Goal: Information Seeking & Learning: Learn about a topic

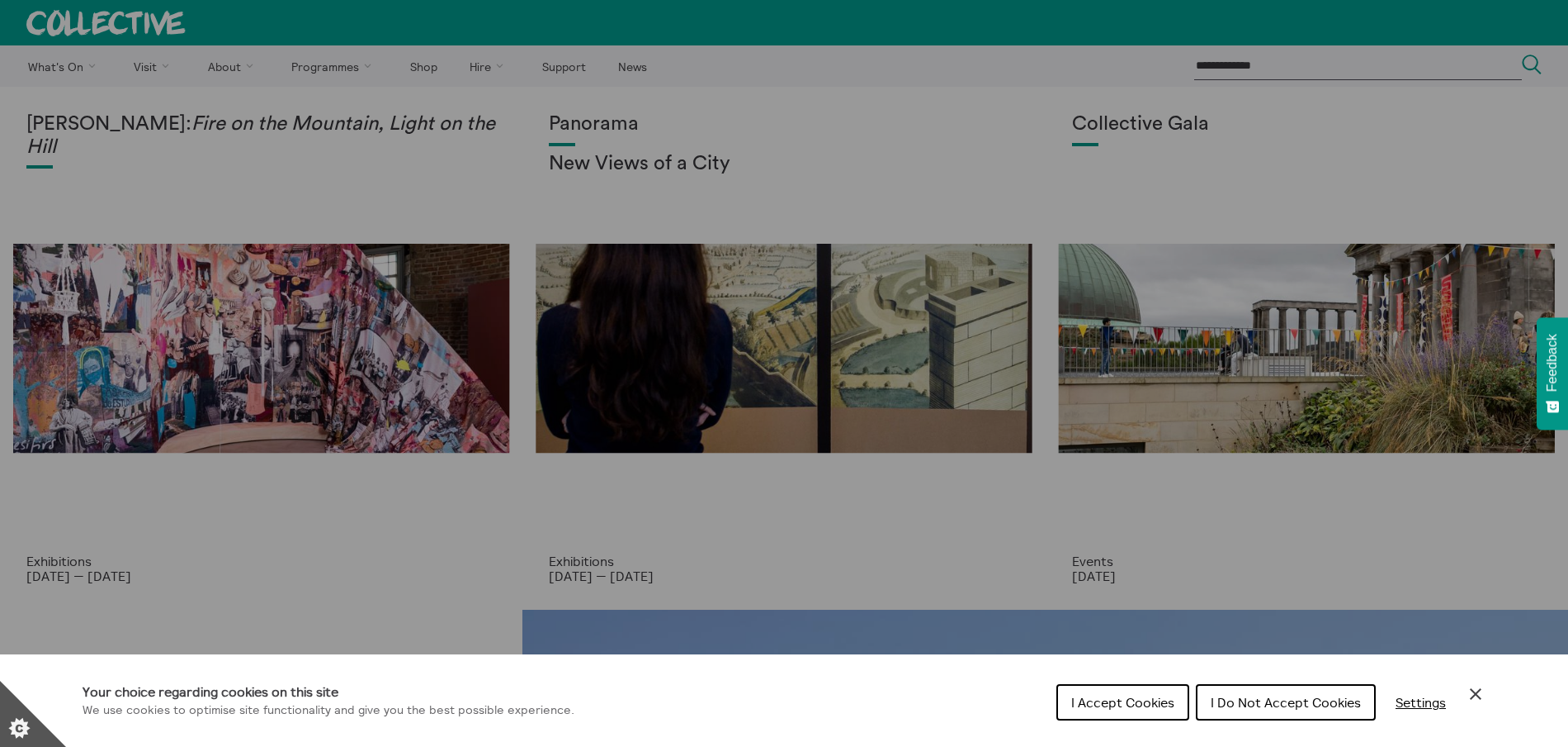
click at [1072, 701] on span "I Accept Cookies" at bounding box center [1123, 702] width 103 height 17
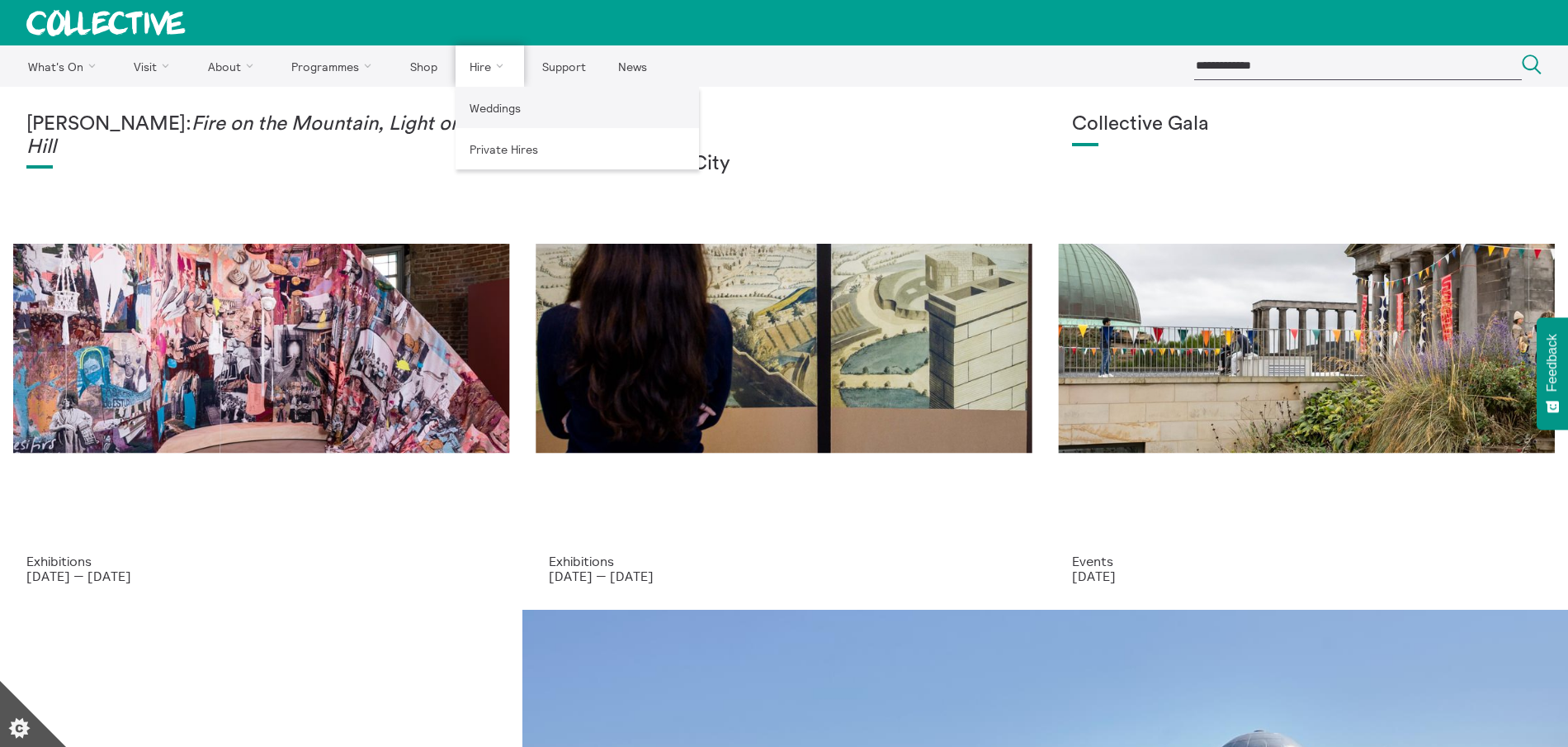
click at [492, 113] on link "Weddings" at bounding box center [577, 107] width 243 height 41
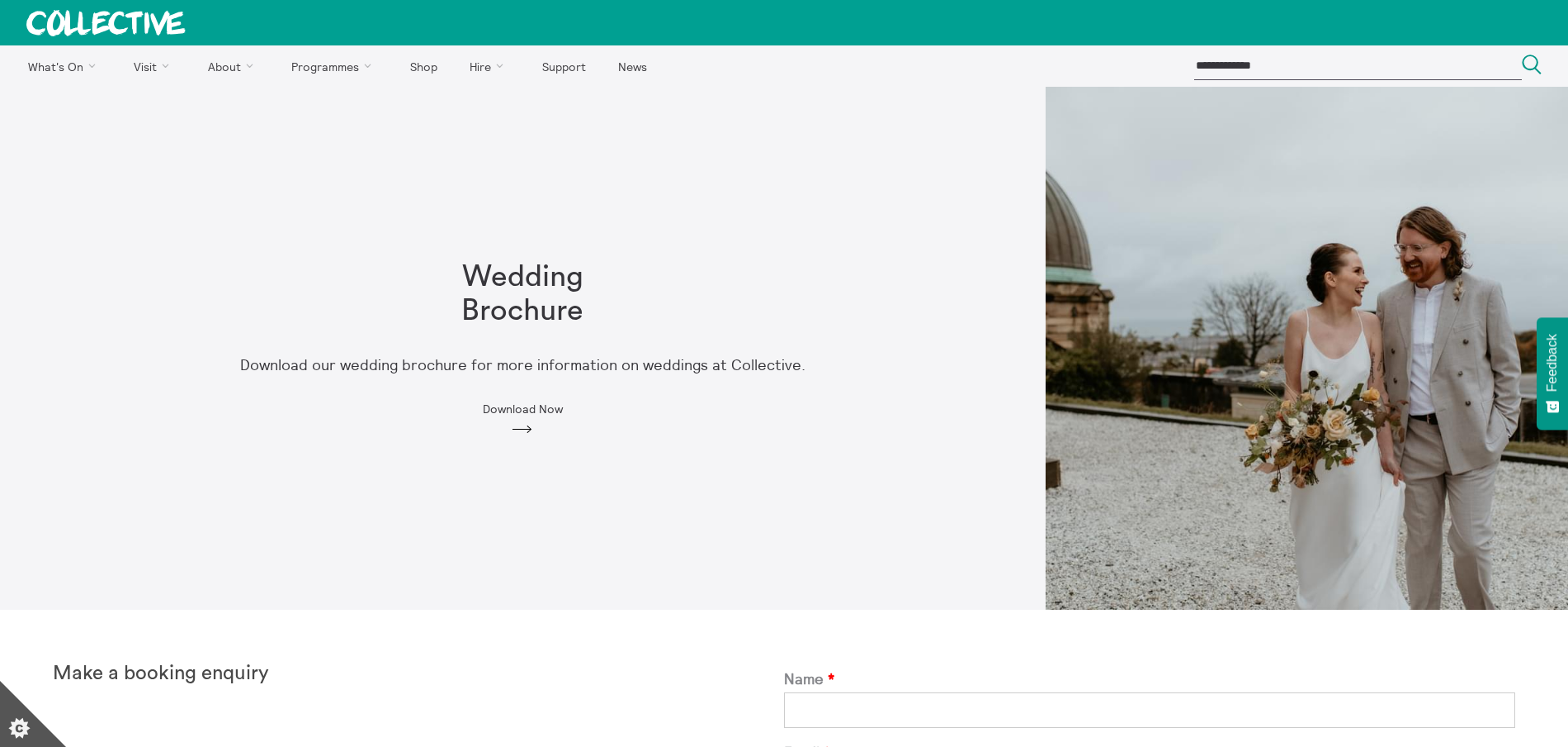
click at [521, 402] on span "Download Now" at bounding box center [522, 408] width 80 height 13
click at [496, 151] on link "Private Hires" at bounding box center [577, 149] width 243 height 41
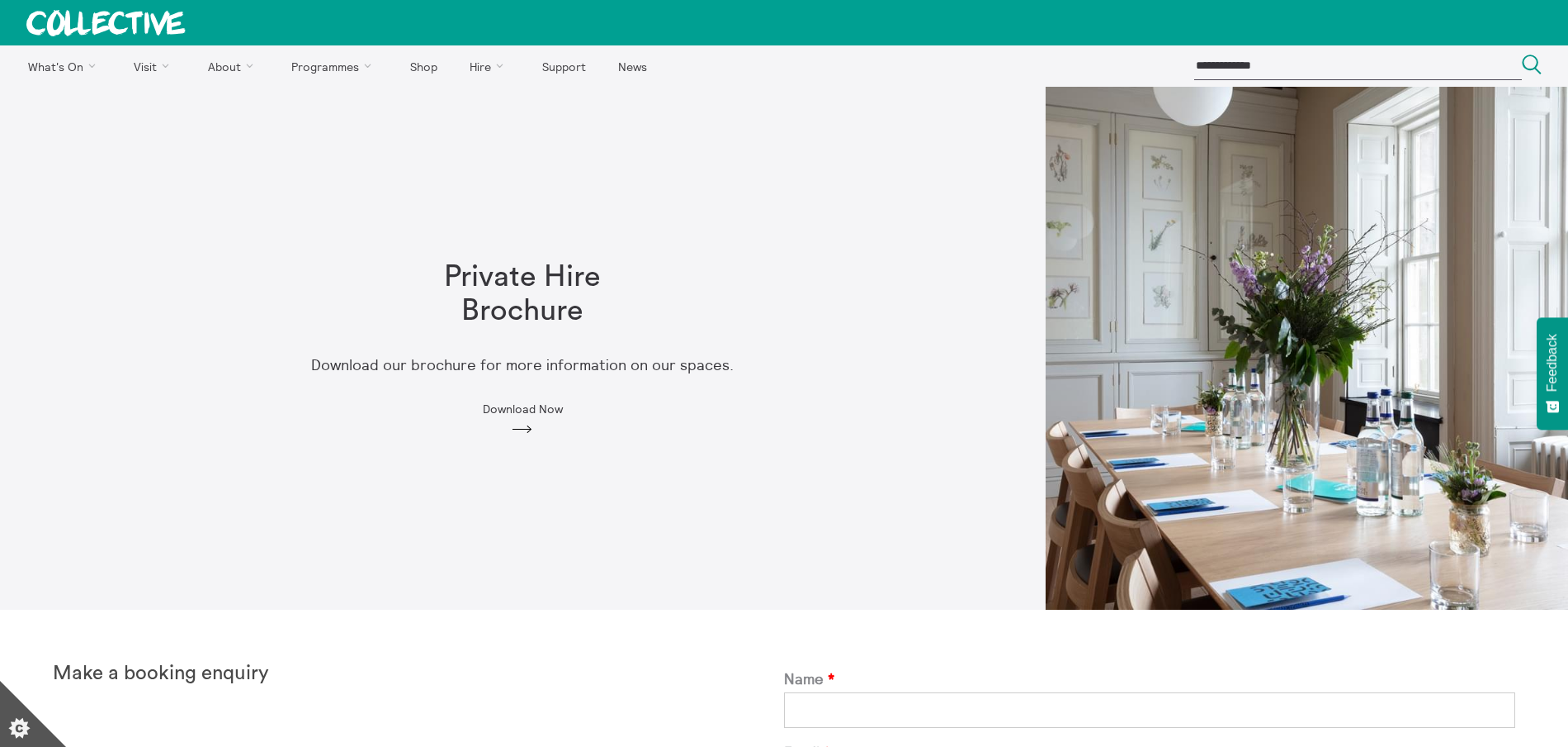
click at [1263, 63] on input "search" at bounding box center [1358, 66] width 328 height 28
type input "********"
click at [1522, 54] on button "Search Close" at bounding box center [1532, 65] width 20 height 23
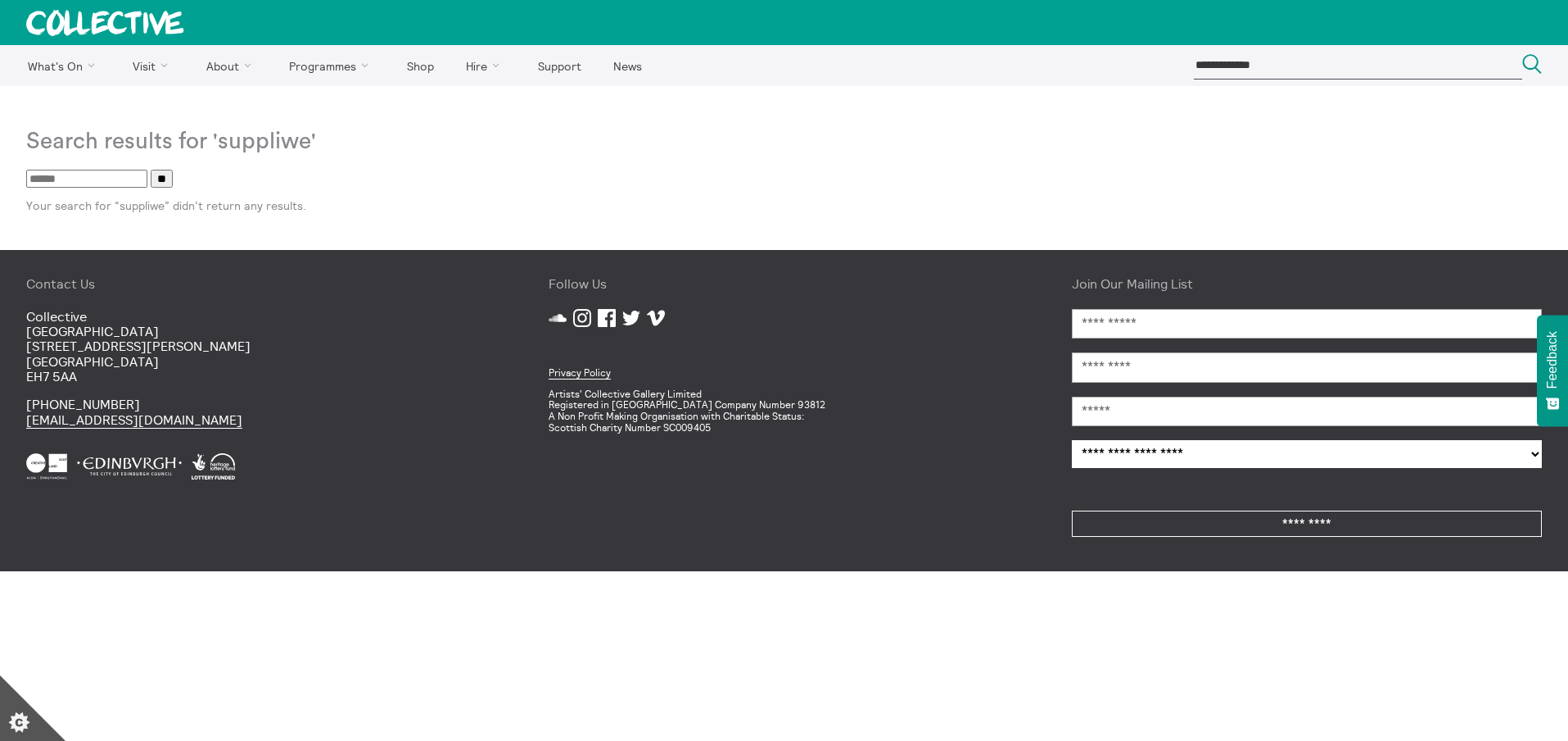
drag, startPoint x: 0, startPoint y: 0, endPoint x: 1252, endPoint y: 63, distance: 1253.6
click at [1252, 63] on input "search" at bounding box center [1358, 65] width 328 height 27
type input "********"
click at [1522, 54] on button "Search Close" at bounding box center [1532, 65] width 20 height 22
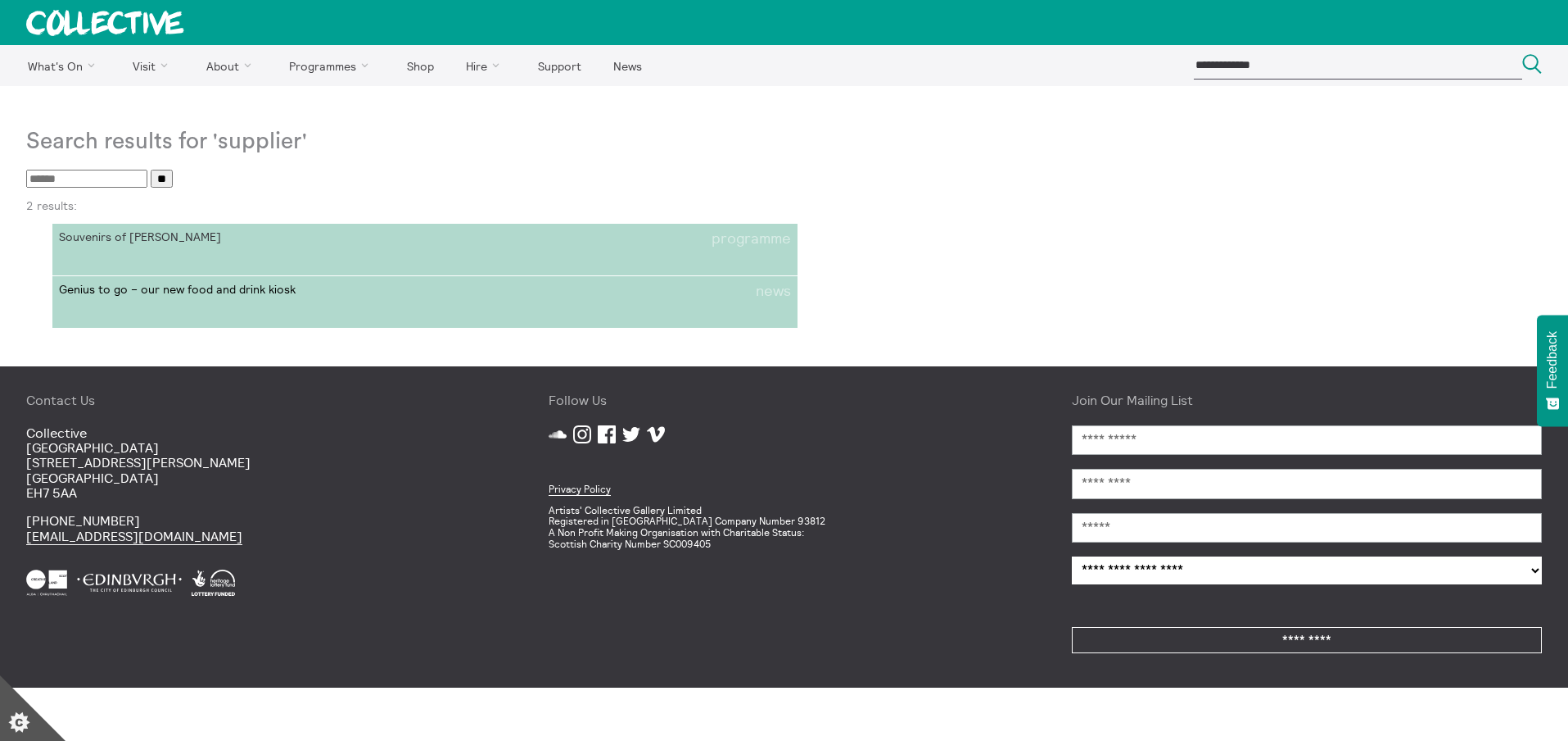
click at [738, 290] on li "Genius to go – our new food and drink kiosk news" at bounding box center [424, 291] width 732 height 18
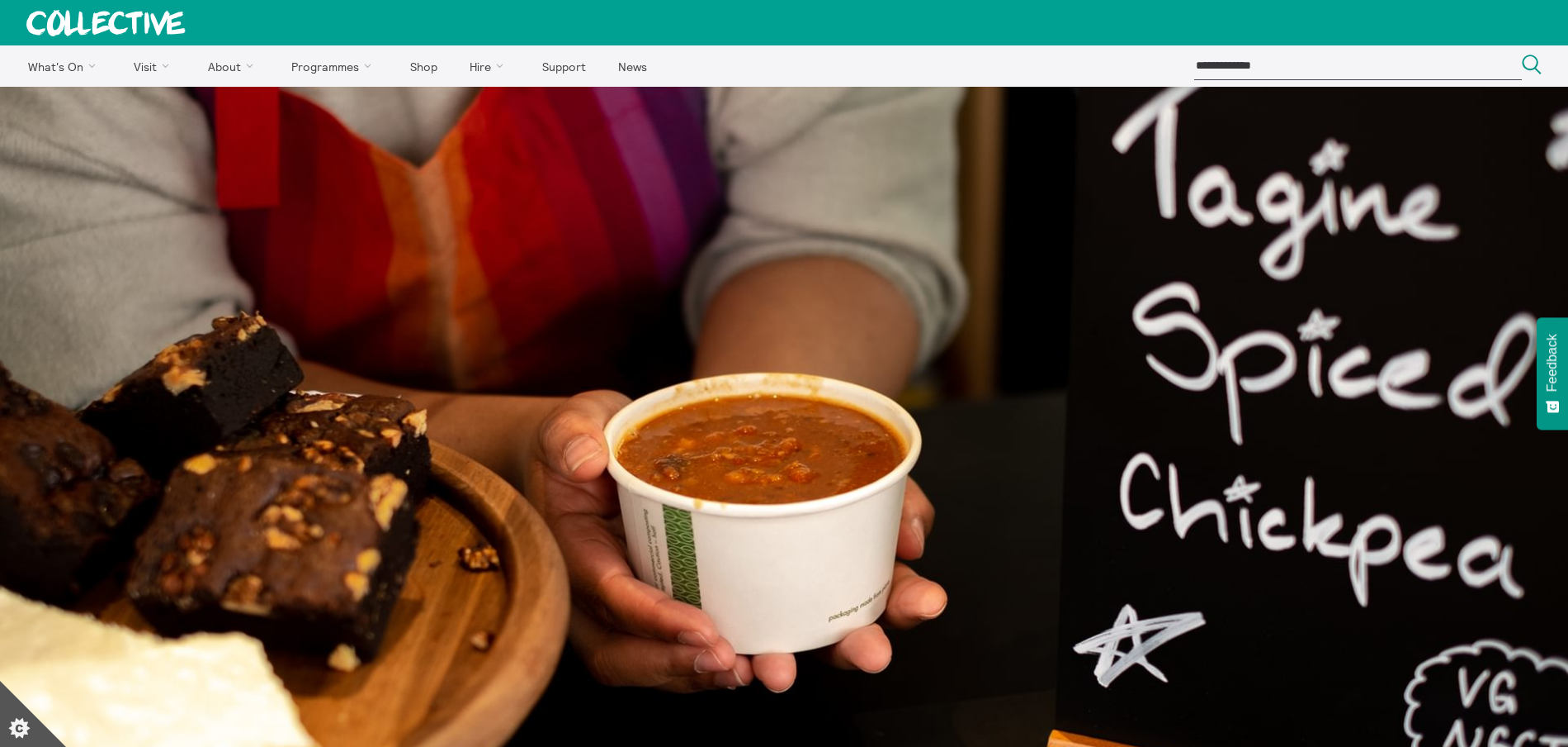
click at [151, 14] on icon at bounding box center [105, 23] width 158 height 26
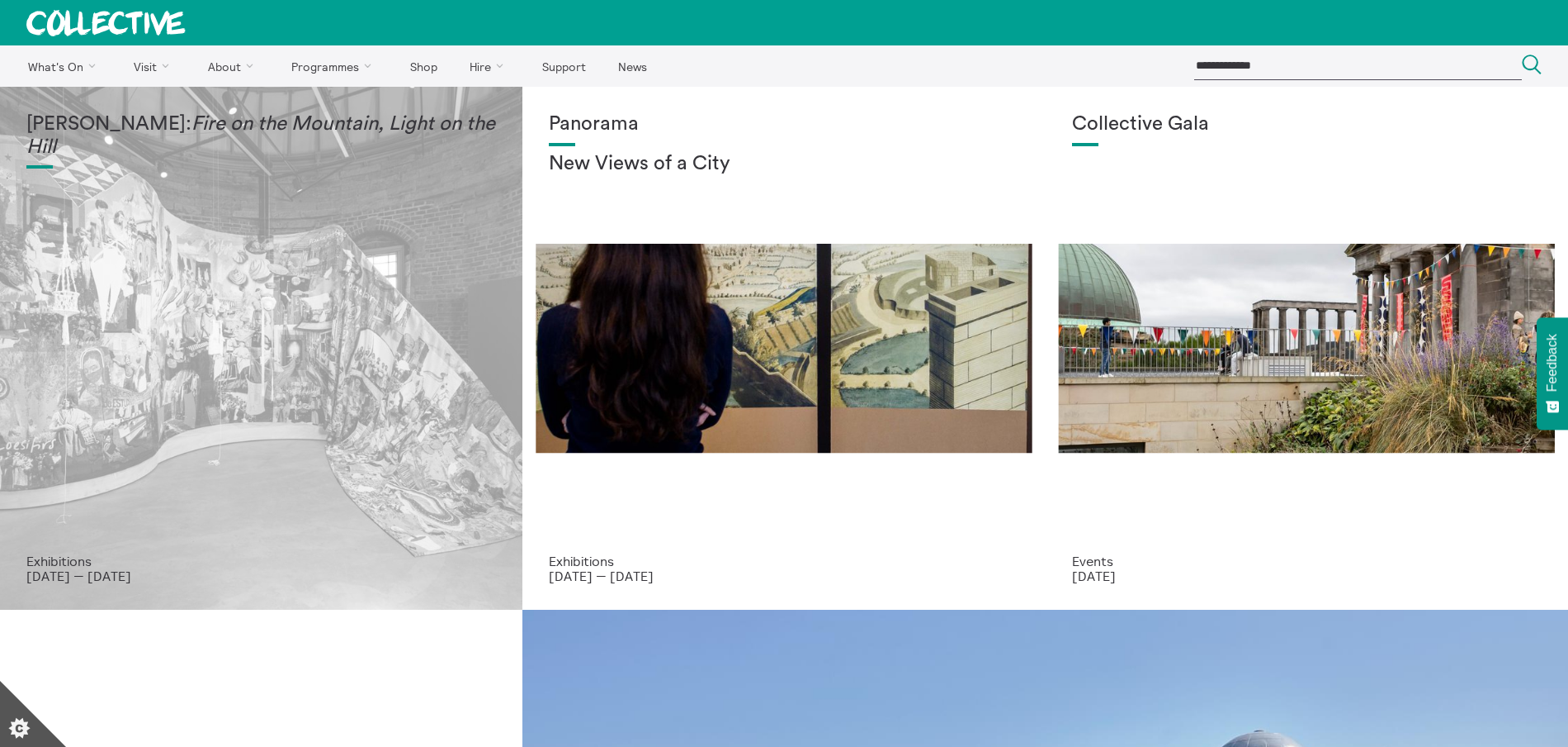
click at [241, 288] on div "Mercedes Azpilicueta: Fire on the Mountain, Light on the Hill" at bounding box center [261, 333] width 470 height 441
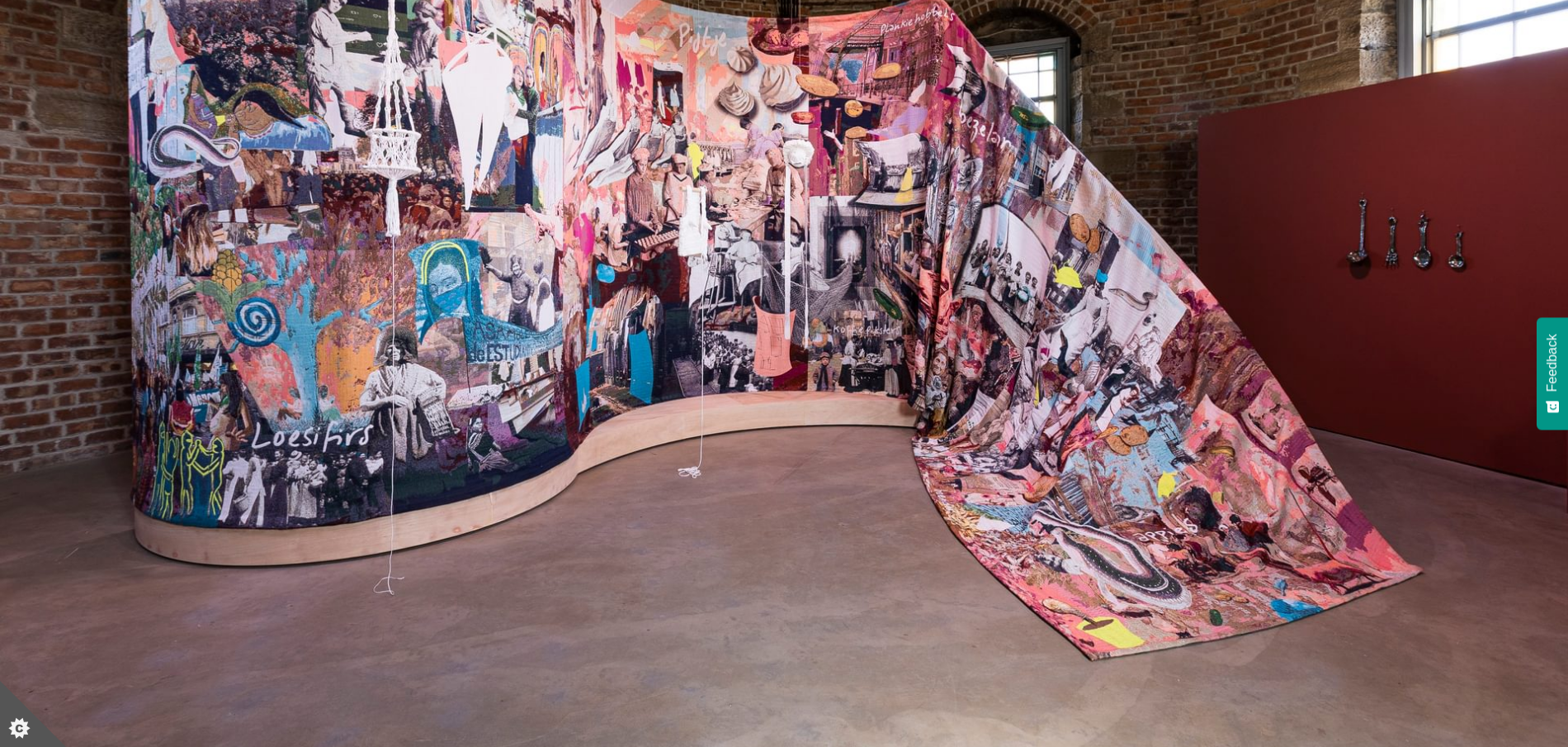
scroll to position [413, 0]
